Goal: Information Seeking & Learning: Learn about a topic

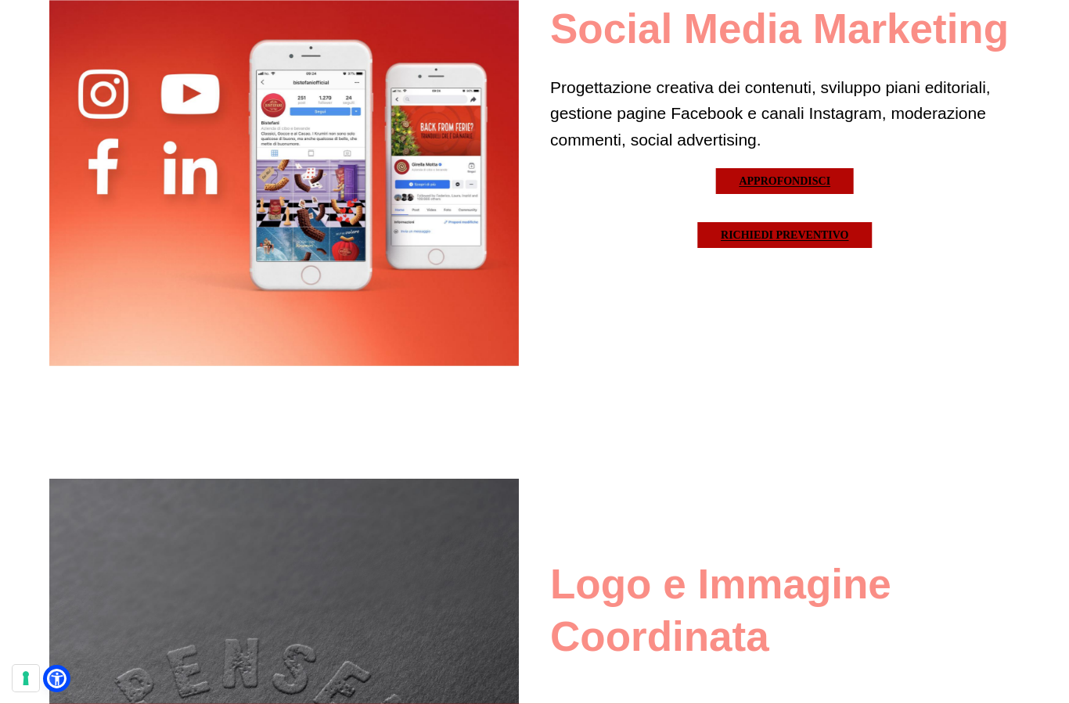
scroll to position [3511, 0]
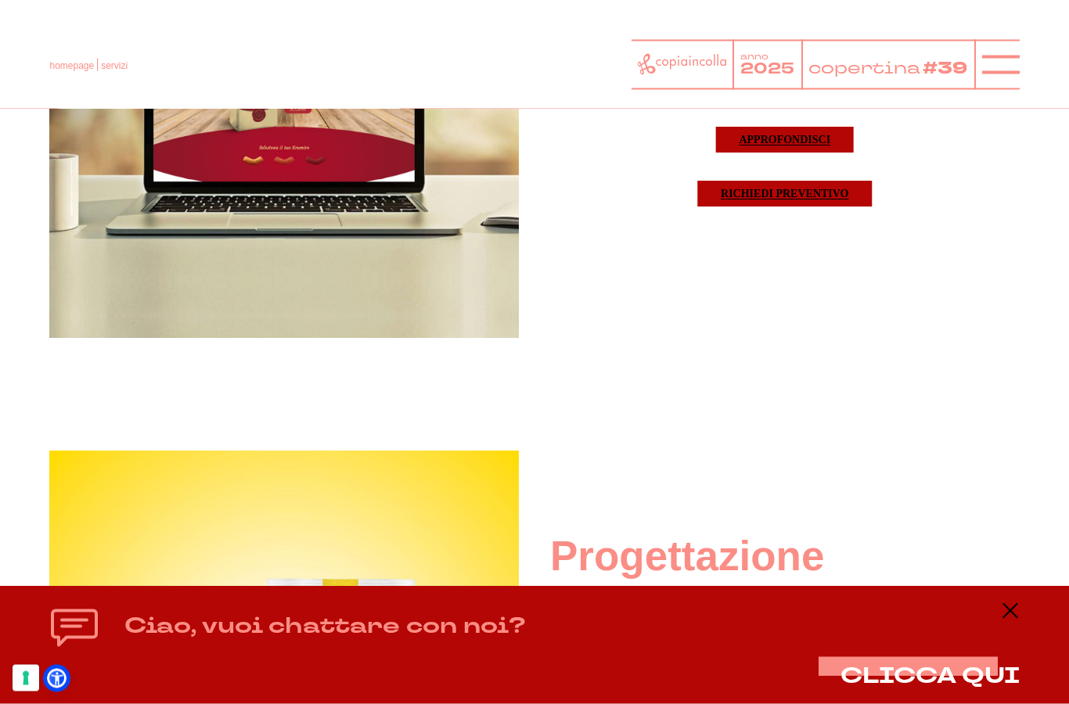
scroll to position [5222, 0]
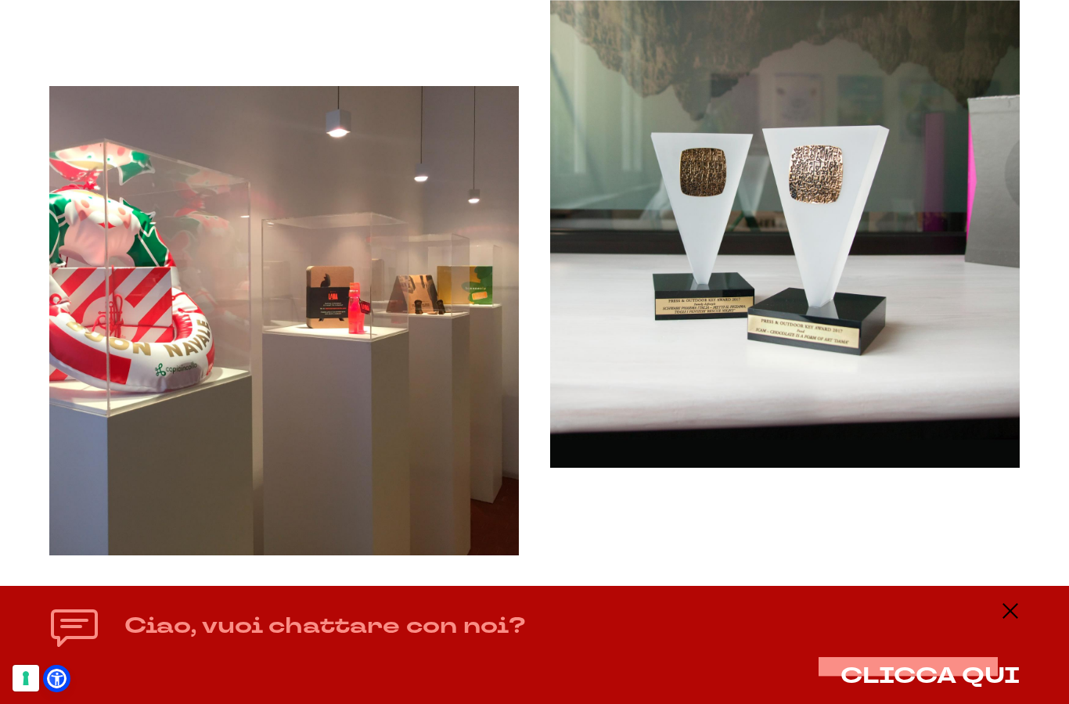
scroll to position [1309, 0]
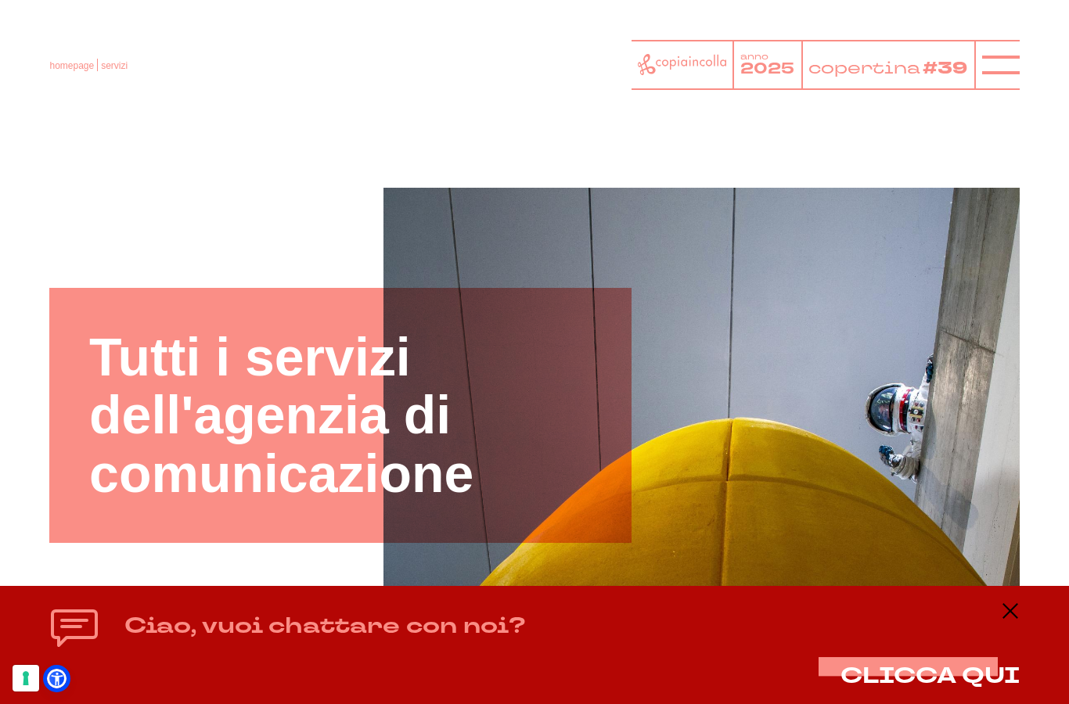
scroll to position [2, 0]
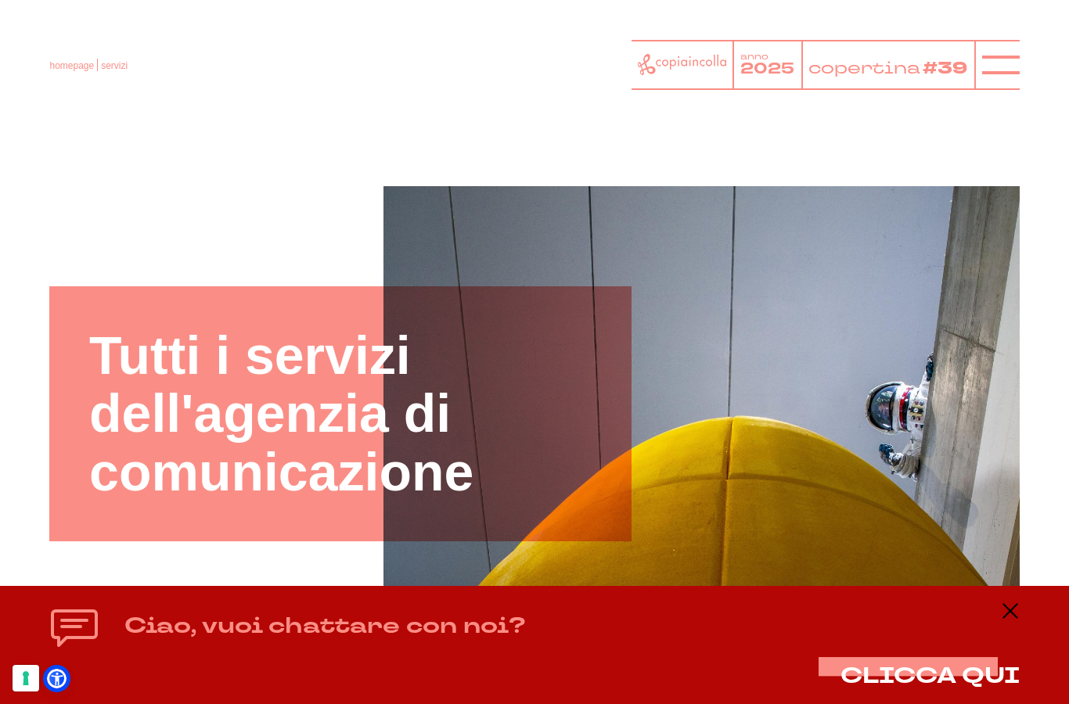
click at [1010, 616] on icon at bounding box center [1010, 611] width 19 height 19
